Goal: Task Accomplishment & Management: Use online tool/utility

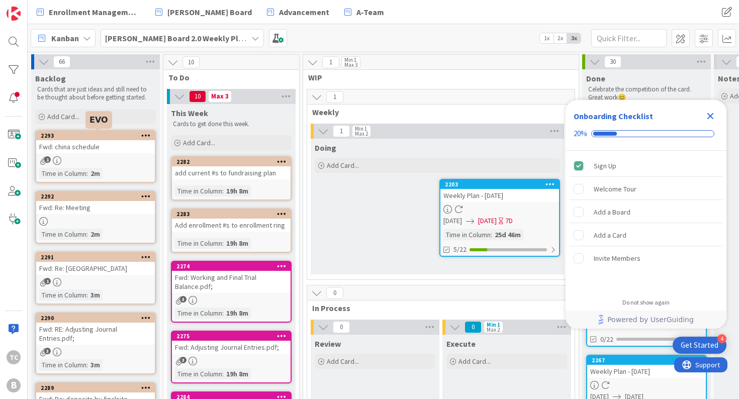
click at [86, 136] on div "2293" at bounding box center [98, 135] width 114 height 7
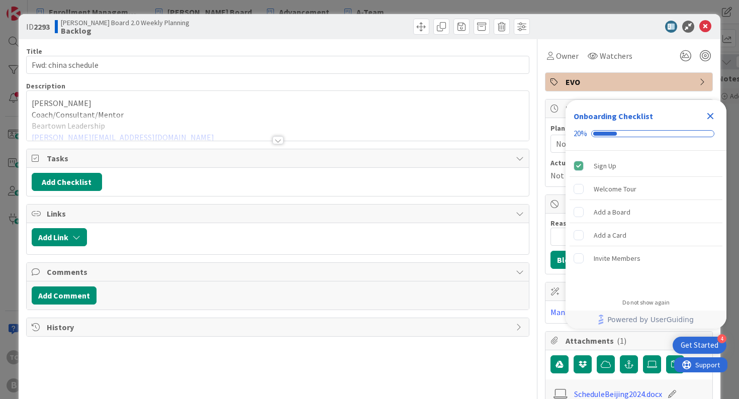
click at [574, 86] on span "EVO" at bounding box center [629, 82] width 129 height 12
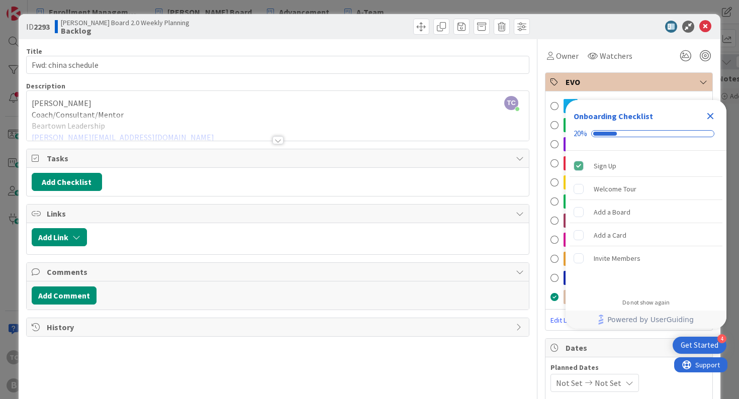
click at [712, 115] on icon "Close Checklist" at bounding box center [710, 116] width 7 height 7
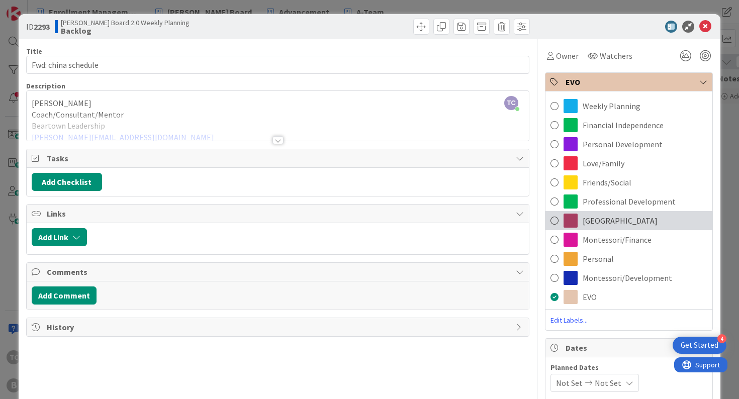
click at [616, 220] on div "[GEOGRAPHIC_DATA]" at bounding box center [628, 220] width 167 height 19
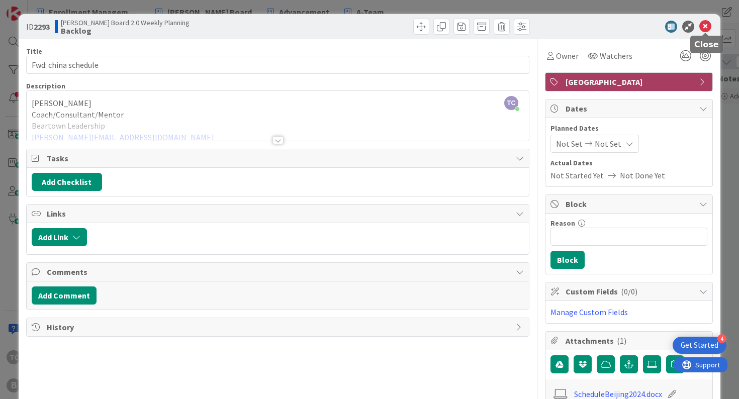
click at [704, 25] on icon at bounding box center [705, 27] width 12 height 12
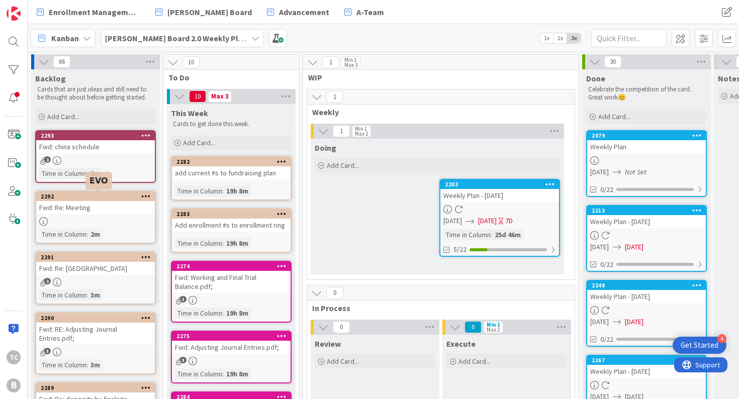
click at [94, 199] on div "2292" at bounding box center [98, 196] width 114 height 7
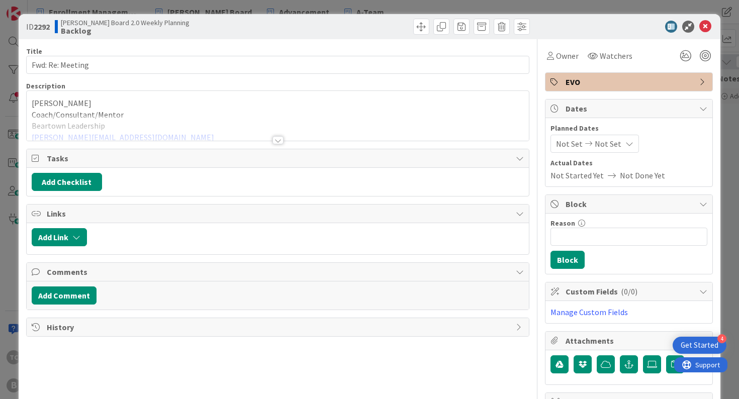
scroll to position [5, 0]
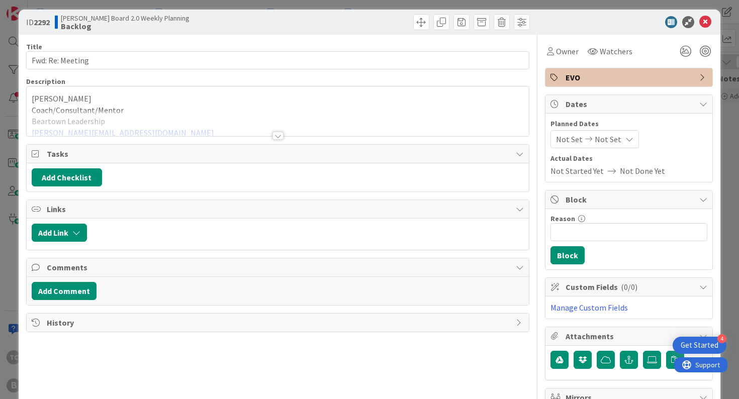
click at [591, 83] on div "EVO" at bounding box center [628, 77] width 167 height 18
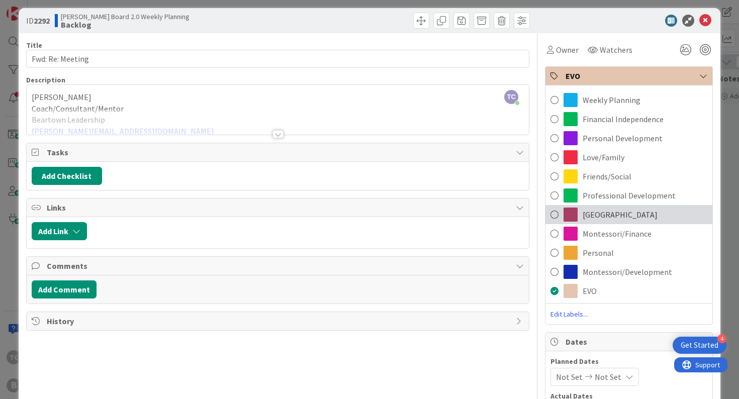
scroll to position [10, 0]
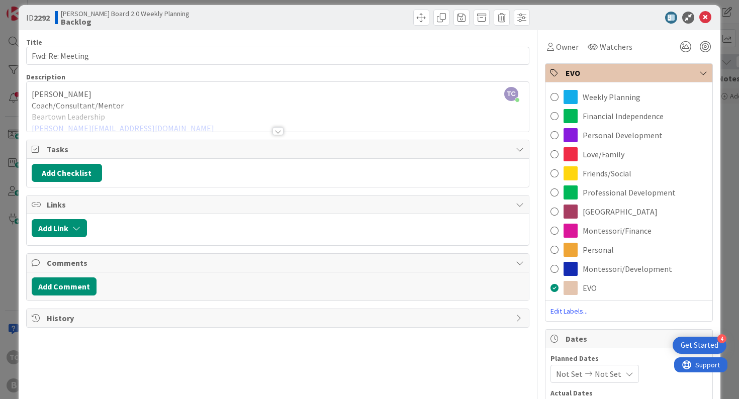
click at [586, 213] on span "[GEOGRAPHIC_DATA]" at bounding box center [619, 212] width 75 height 12
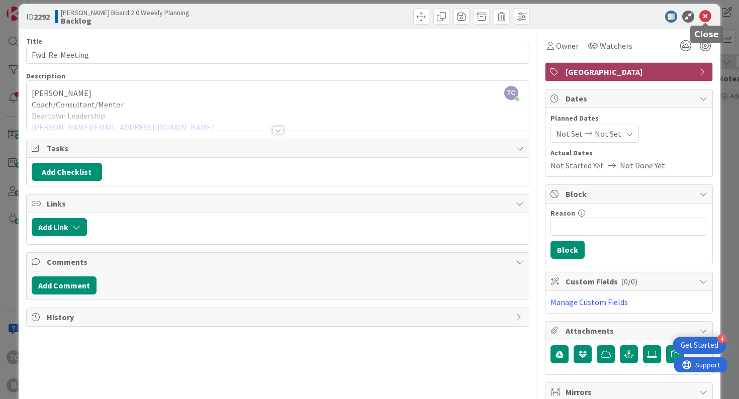
click at [706, 17] on icon at bounding box center [705, 17] width 12 height 12
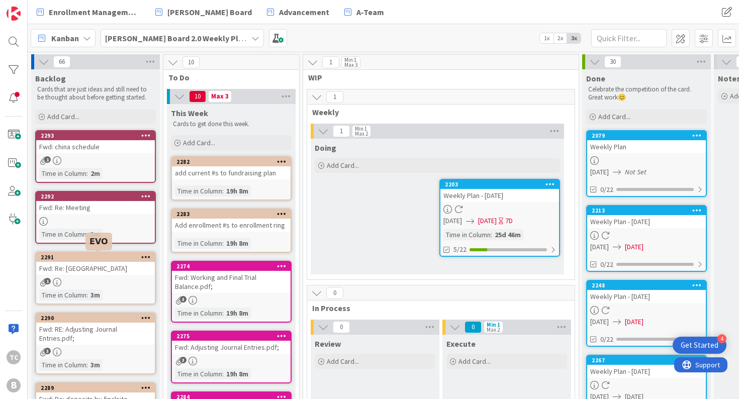
click at [86, 256] on div "2291" at bounding box center [98, 257] width 114 height 7
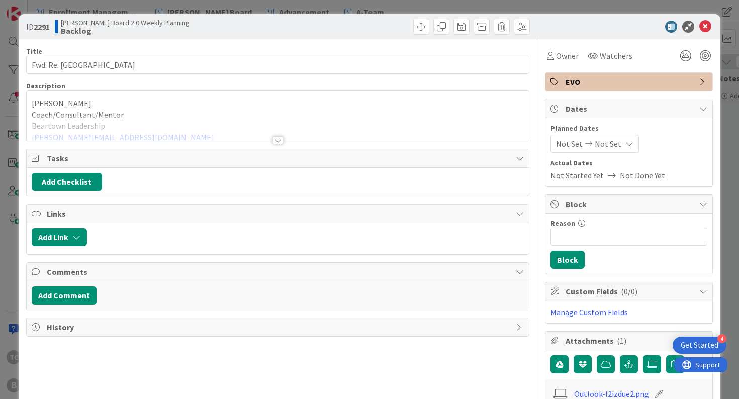
click at [631, 88] on div "EVO" at bounding box center [628, 82] width 167 height 18
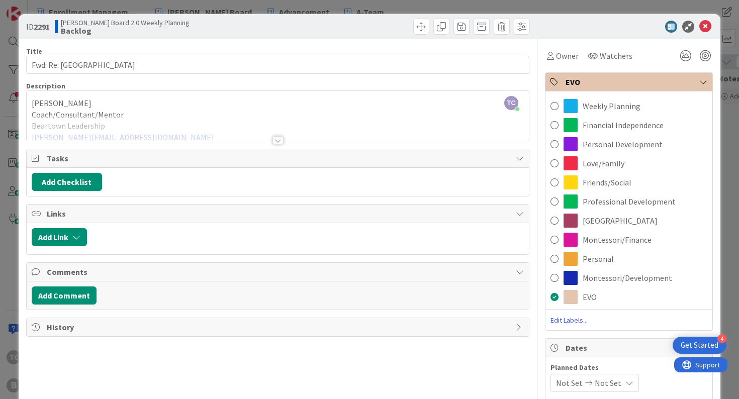
click at [605, 215] on span "[GEOGRAPHIC_DATA]" at bounding box center [619, 221] width 75 height 12
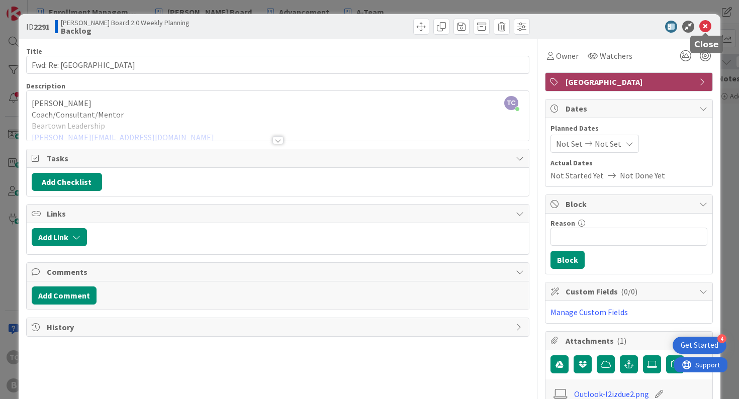
click at [705, 28] on icon at bounding box center [705, 27] width 12 height 12
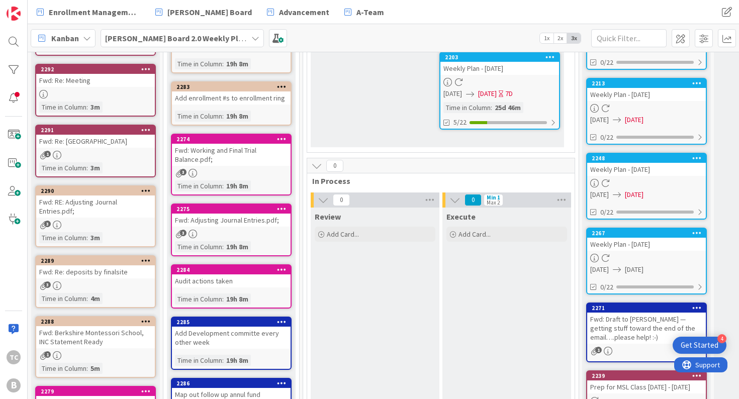
scroll to position [128, 0]
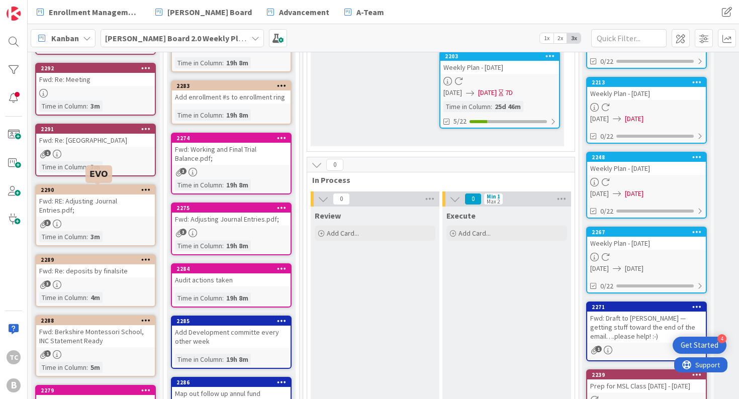
click at [108, 190] on div "2290" at bounding box center [98, 189] width 114 height 7
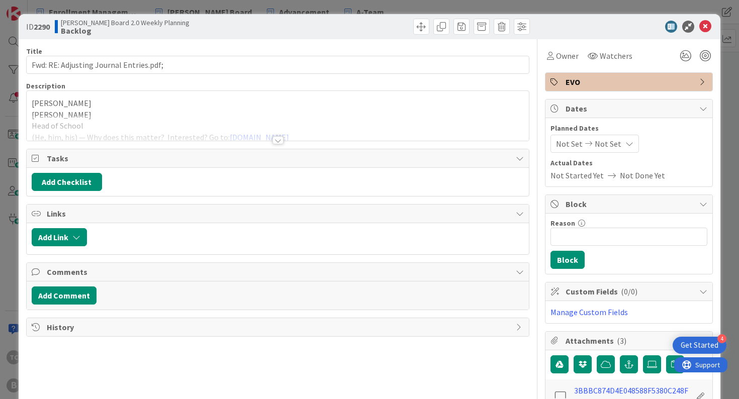
click at [639, 79] on span "EVO" at bounding box center [629, 82] width 129 height 12
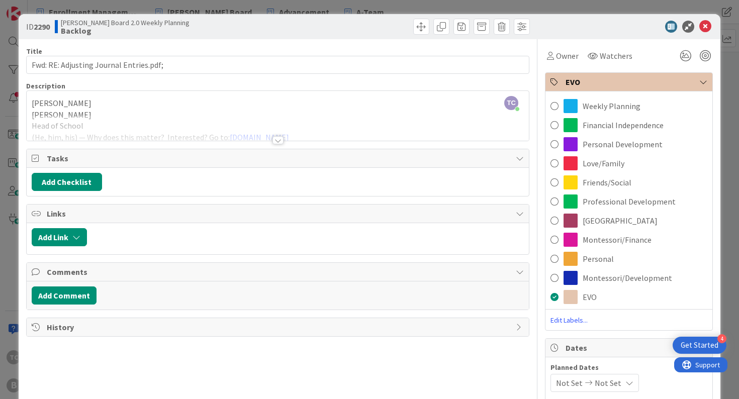
click at [610, 235] on span "Montessori/Finance" at bounding box center [616, 240] width 69 height 12
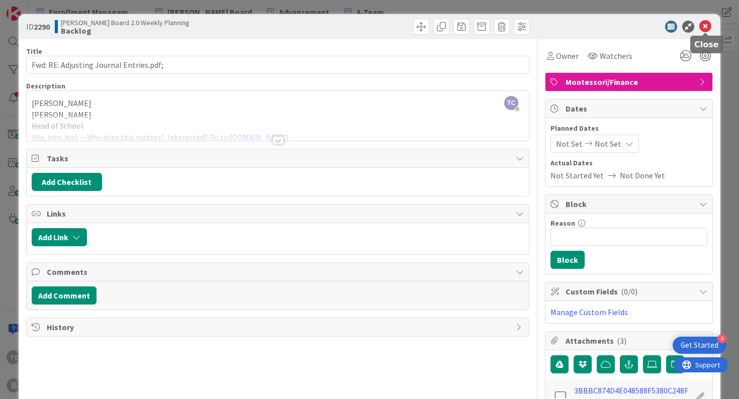
drag, startPoint x: 707, startPoint y: 27, endPoint x: 694, endPoint y: 31, distance: 13.7
click at [707, 27] on icon at bounding box center [705, 27] width 12 height 12
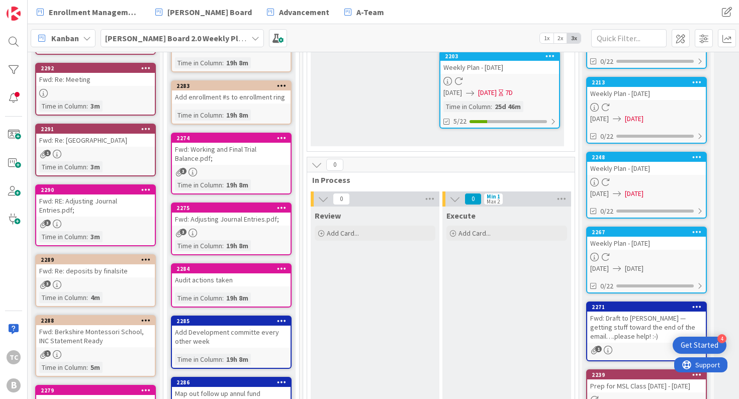
click at [115, 263] on div "2289" at bounding box center [95, 259] width 119 height 9
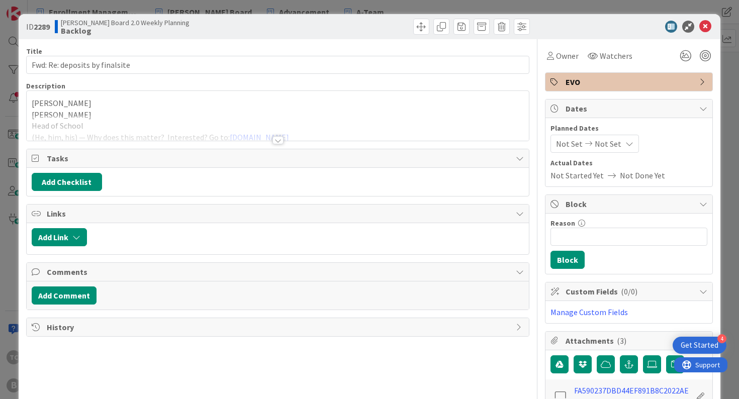
click at [593, 83] on span "EVO" at bounding box center [629, 82] width 129 height 12
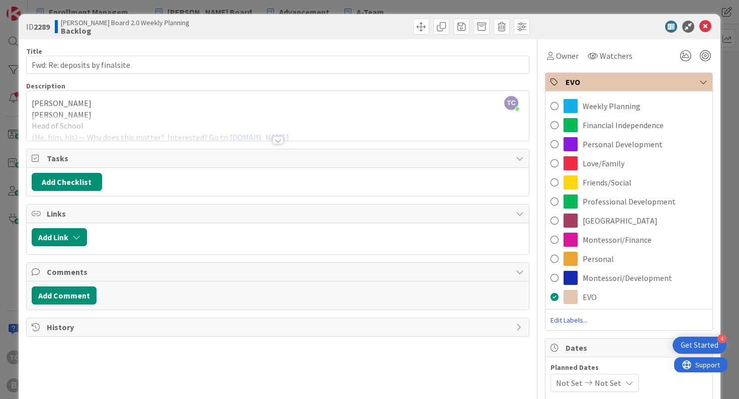
click at [585, 238] on span "Montessori/Finance" at bounding box center [616, 240] width 69 height 12
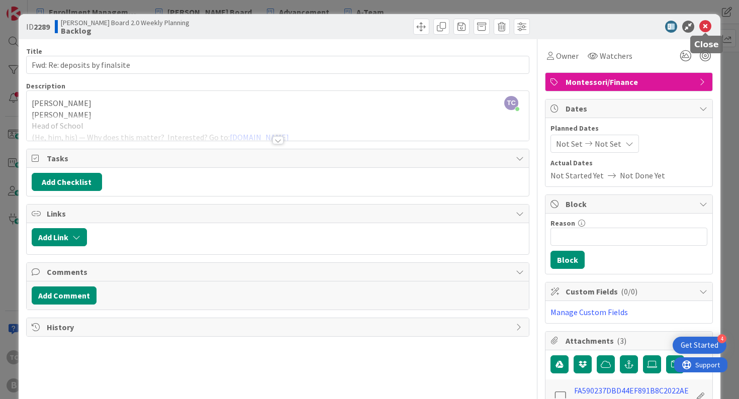
click at [709, 22] on icon at bounding box center [705, 27] width 12 height 12
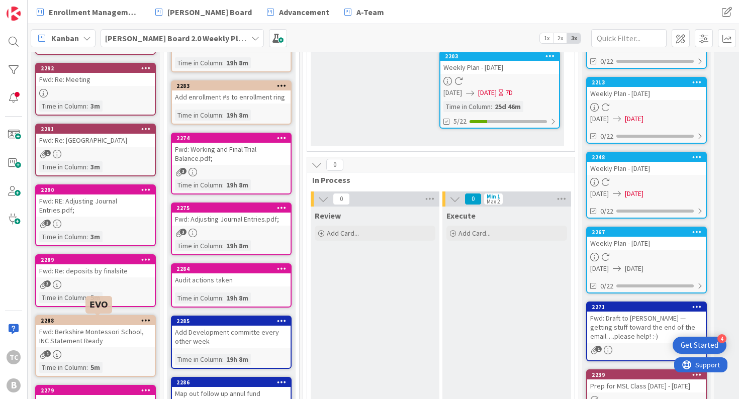
click at [95, 323] on div "2288" at bounding box center [98, 320] width 114 height 7
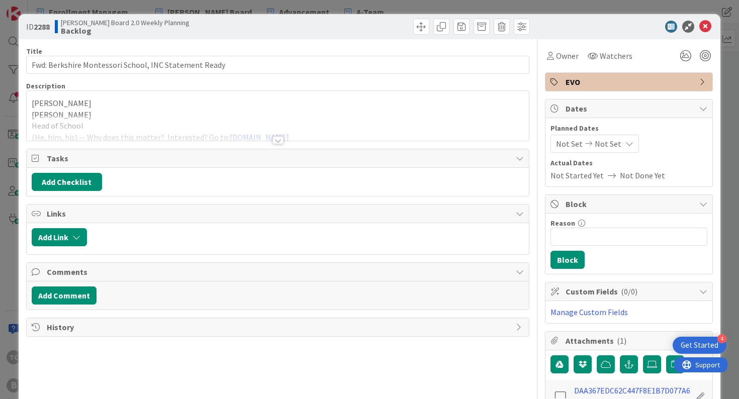
click at [618, 79] on span "EVO" at bounding box center [629, 82] width 129 height 12
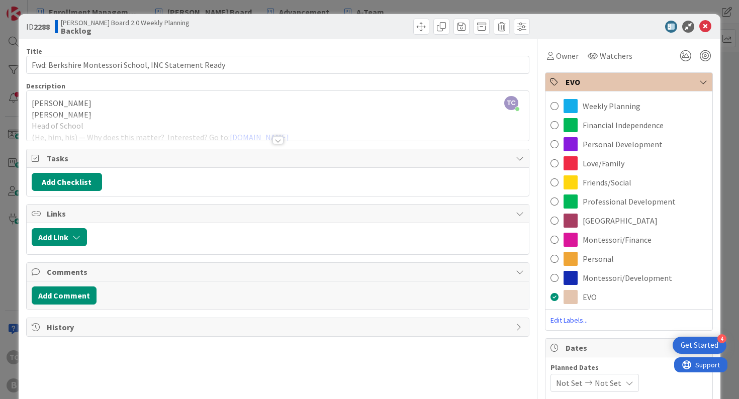
click at [604, 240] on span "Montessori/Finance" at bounding box center [616, 240] width 69 height 12
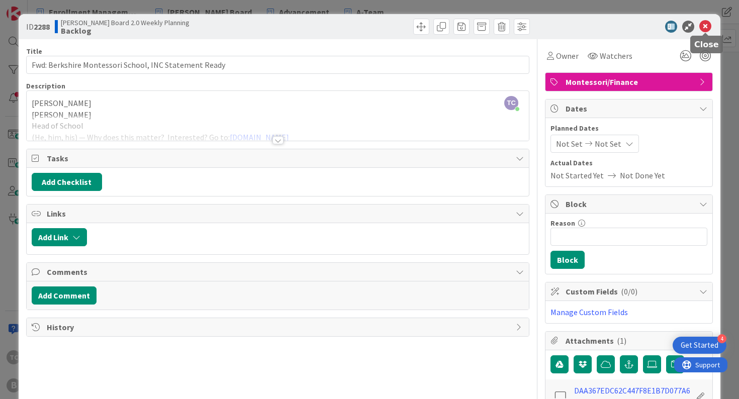
click at [707, 25] on icon at bounding box center [705, 27] width 12 height 12
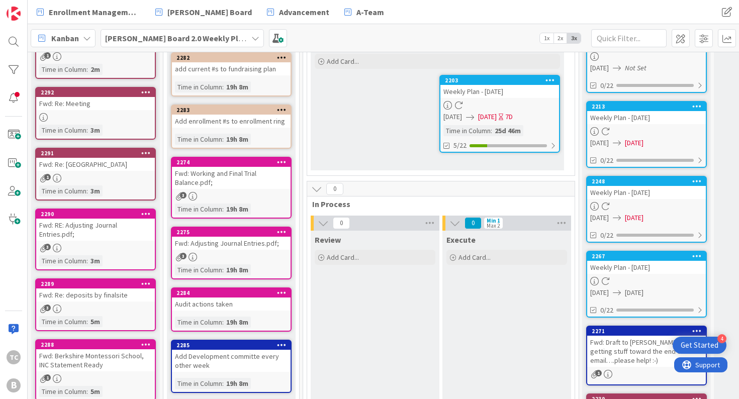
scroll to position [122, 0]
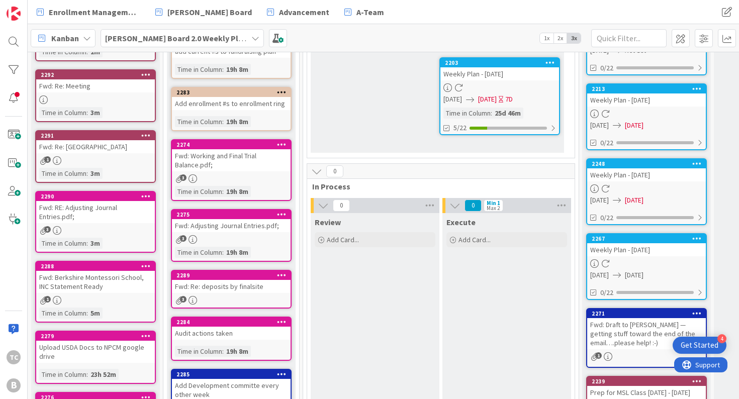
click at [243, 278] on div "2289" at bounding box center [233, 275] width 114 height 7
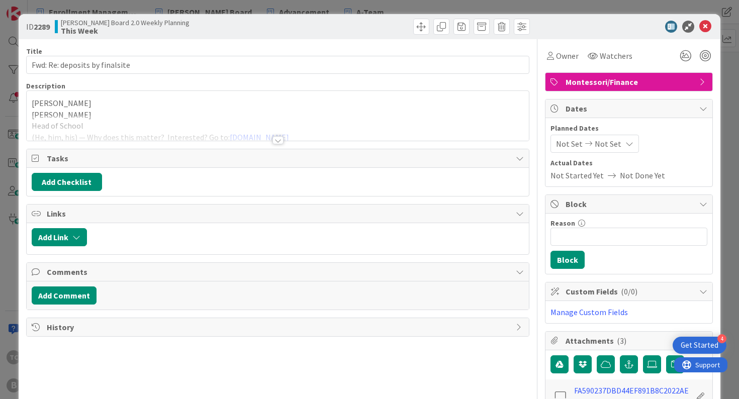
click at [278, 143] on div at bounding box center [277, 140] width 11 height 8
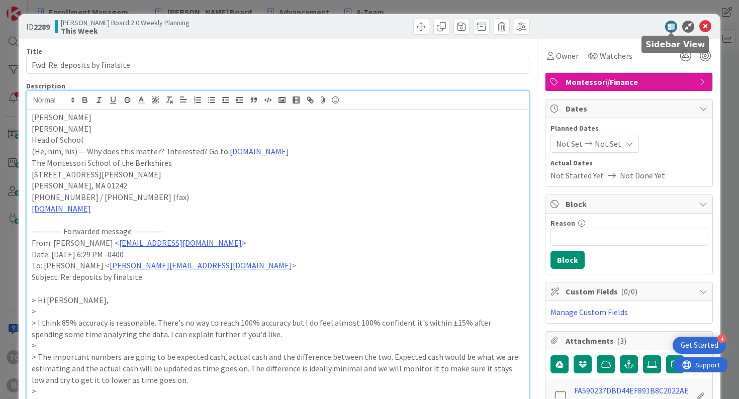
click at [706, 27] on icon at bounding box center [705, 27] width 12 height 12
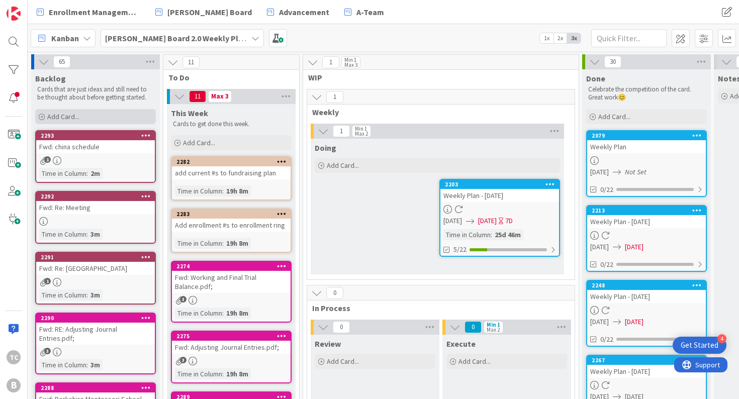
click at [78, 113] on span "Add Card..." at bounding box center [63, 116] width 32 height 9
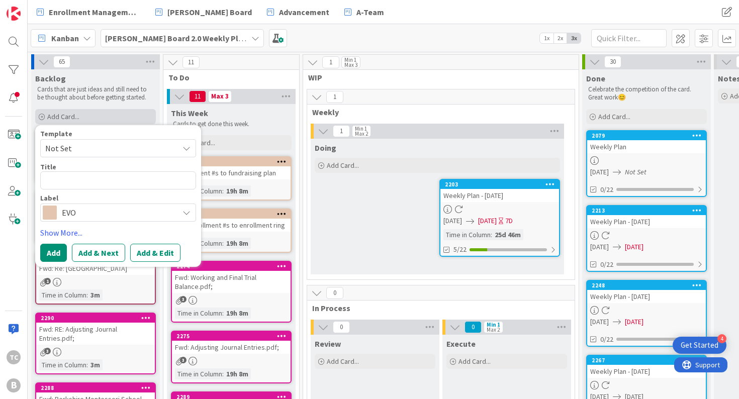
type textarea "x"
type textarea "b"
type textarea "x"
type textarea "[PERSON_NAME]"
type textarea "x"
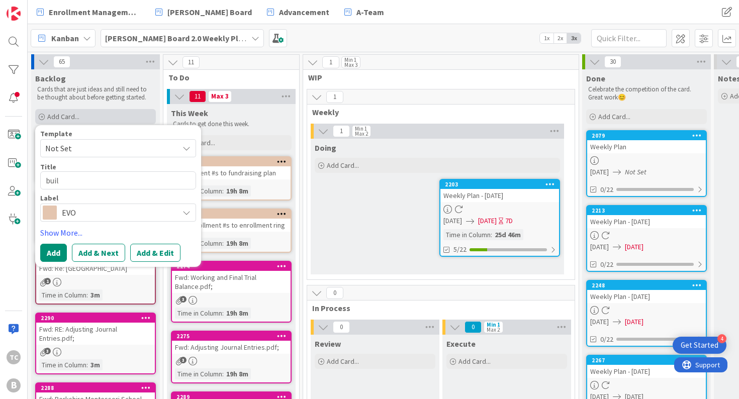
type textarea "builo"
type textarea "x"
type textarea "builod"
type textarea "x"
type textarea "builod"
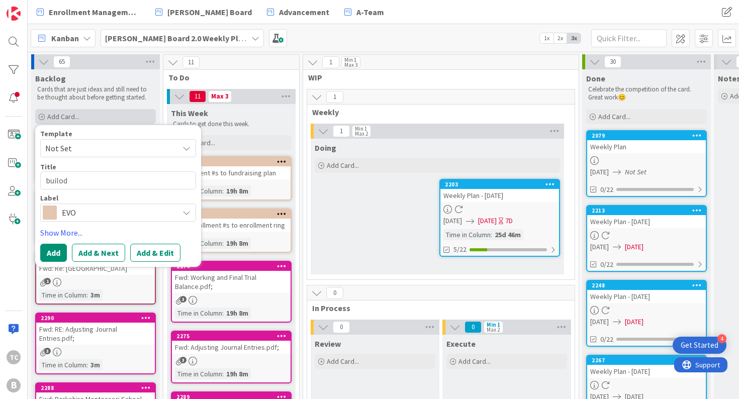
type textarea "x"
type textarea "builo"
type textarea "x"
type textarea "buil"
type textarea "x"
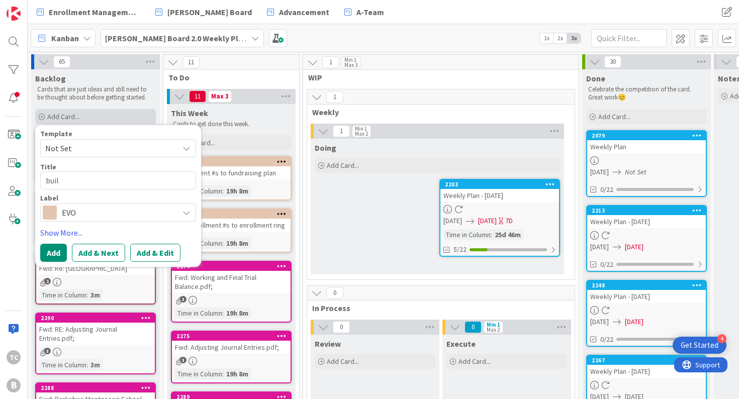
type textarea "build"
type textarea "x"
type textarea "build"
type textarea "x"
type textarea "build b"
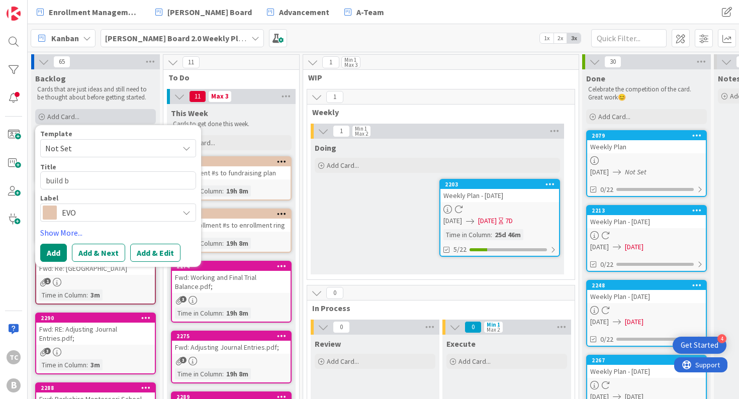
type textarea "x"
type textarea "build bu"
type textarea "x"
type textarea "build bus"
type textarea "x"
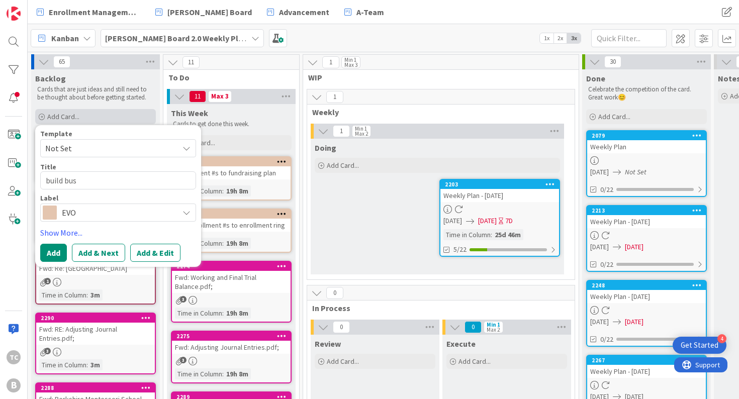
type textarea "build busi"
type textarea "x"
type textarea "build busin"
type textarea "x"
type textarea "build busine"
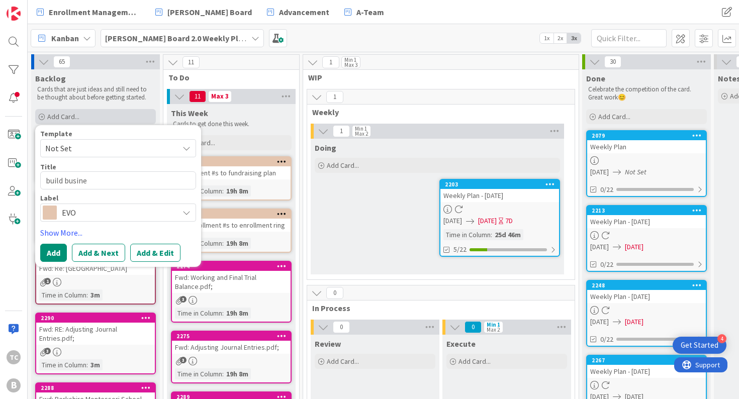
type textarea "x"
type textarea "build busines"
type textarea "x"
type textarea "build business"
type textarea "x"
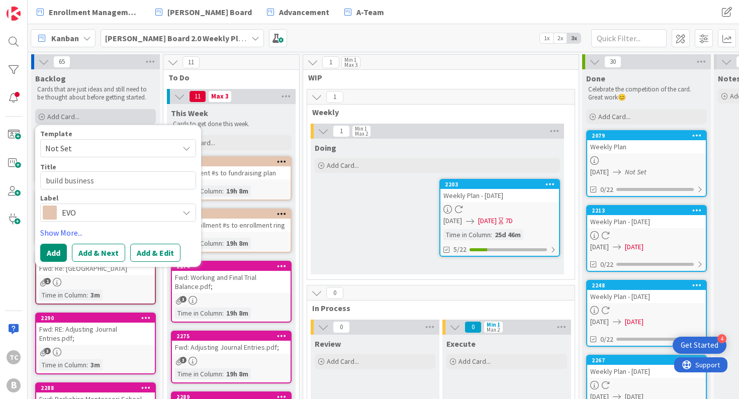
type textarea "build business"
type textarea "x"
type textarea "build business p"
type textarea "x"
type textarea "build business pr"
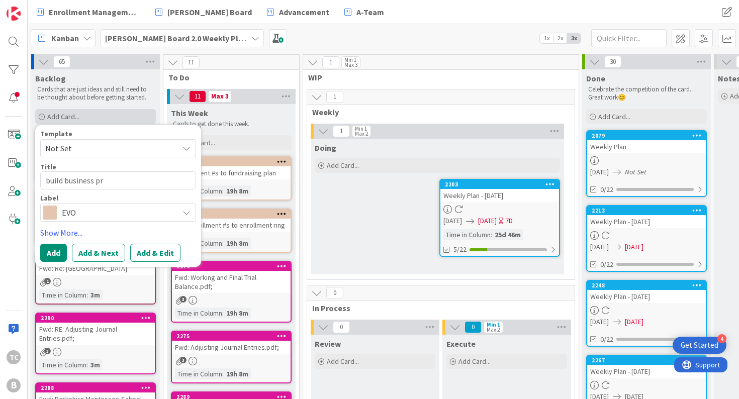
type textarea "x"
type textarea "build business pro"
type textarea "x"
type textarea "build business proc"
type textarea "x"
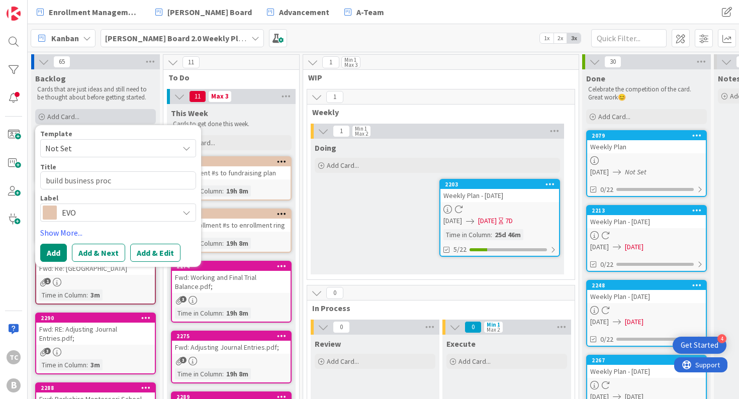
type textarea "build business proce"
type textarea "x"
type textarea "build business proces"
type textarea "x"
type textarea "build business process"
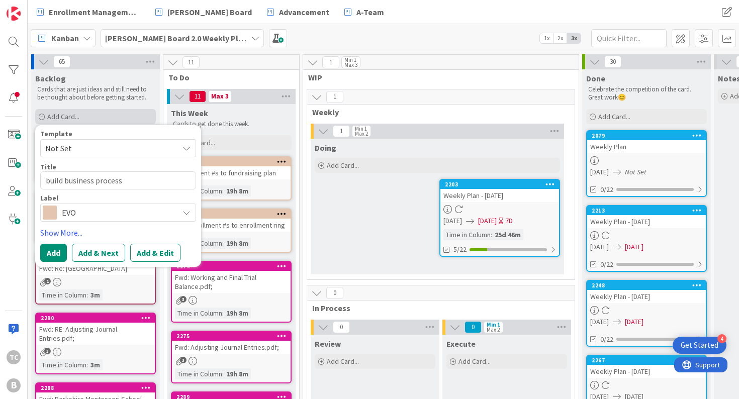
type textarea "x"
type textarea "build business process"
click at [103, 210] on span "EVO" at bounding box center [118, 213] width 112 height 14
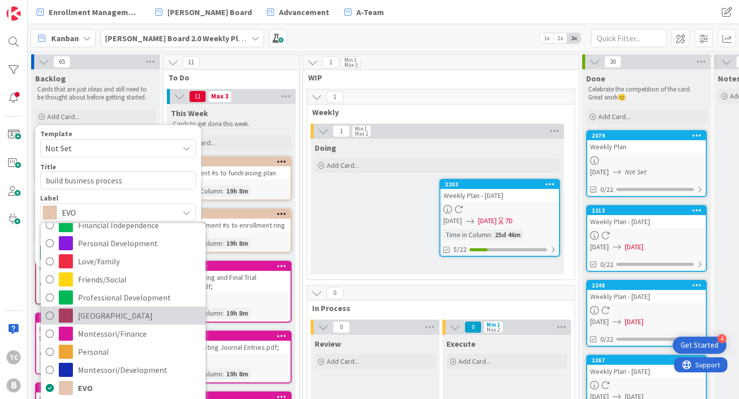
scroll to position [57, 0]
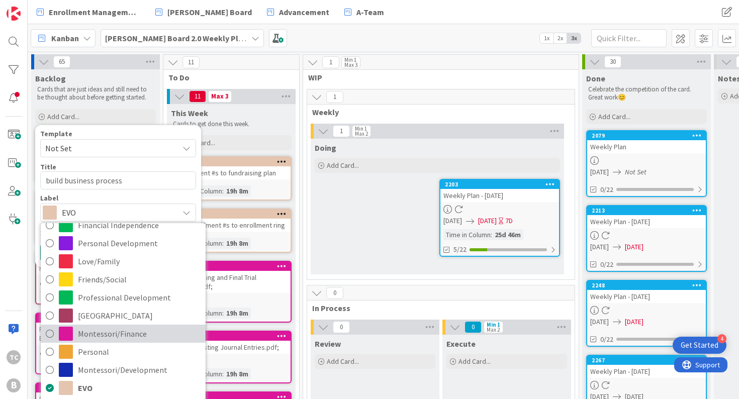
click at [119, 335] on span "Montessori/Finance" at bounding box center [139, 333] width 123 height 15
type textarea "x"
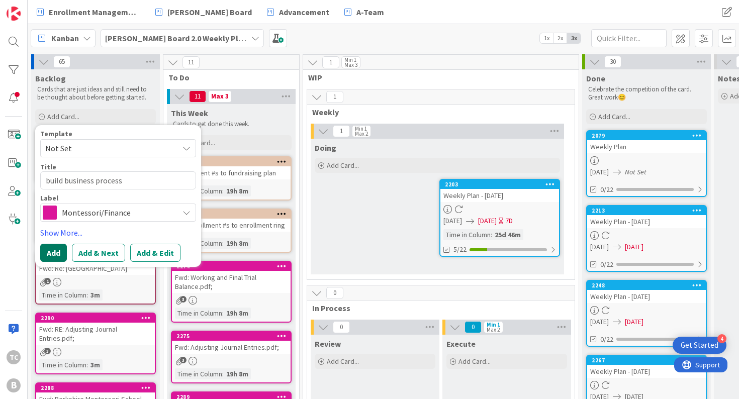
click at [58, 255] on button "Add" at bounding box center [53, 253] width 27 height 18
